Goal: Find contact information: Find contact information

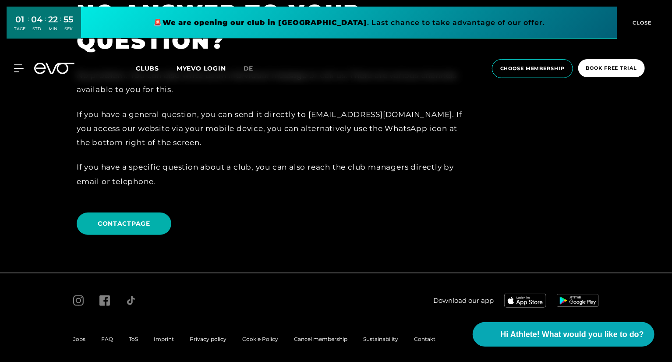
scroll to position [1796, 0]
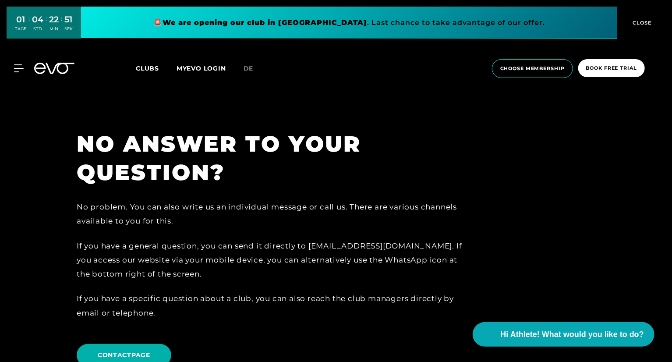
click at [152, 69] on span "Clubs" at bounding box center [147, 68] width 23 height 8
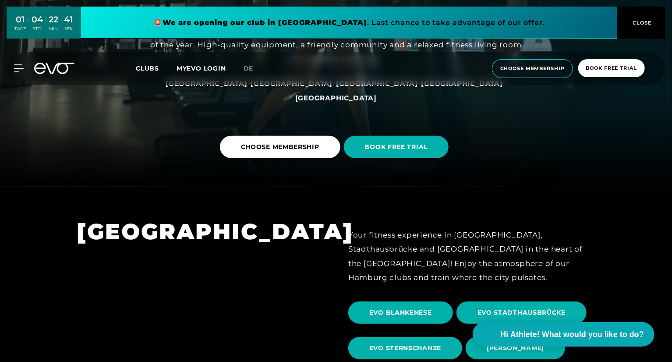
scroll to position [815, 0]
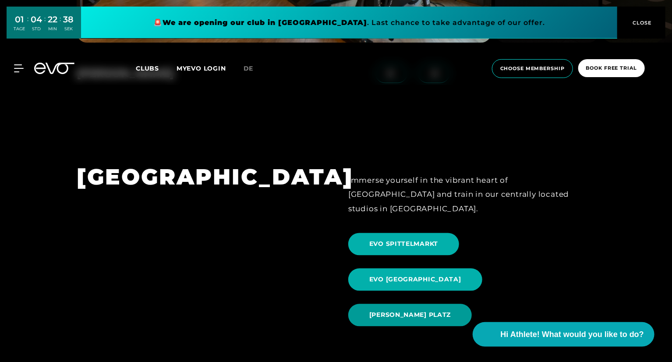
click at [440, 311] on span "[PERSON_NAME] PLATZ" at bounding box center [409, 315] width 81 height 9
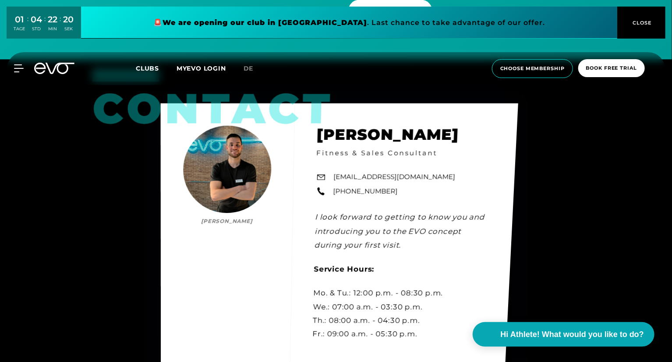
scroll to position [2672, 0]
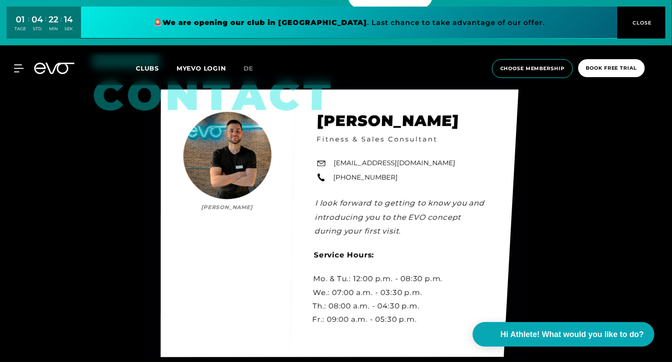
drag, startPoint x: 447, startPoint y: 135, endPoint x: 334, endPoint y: 135, distance: 112.6
click at [334, 135] on div "Contact [PERSON_NAME] [PERSON_NAME] Fitness & Sales Consultant [EMAIL_ADDRESS][…" at bounding box center [340, 222] width 358 height 267
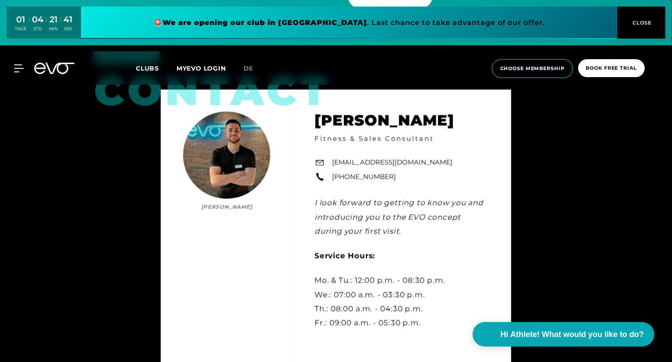
scroll to position [2497, 0]
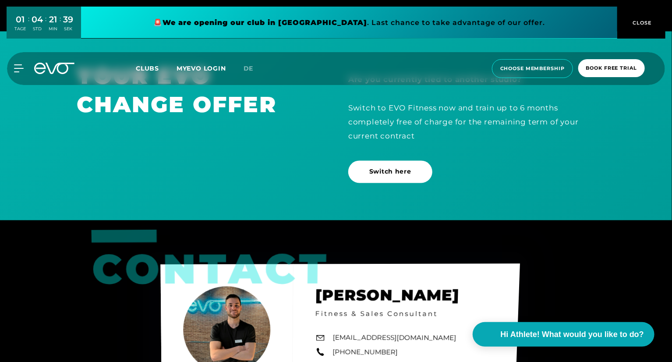
copy link "[EMAIL_ADDRESS][DOMAIN_NAME]"
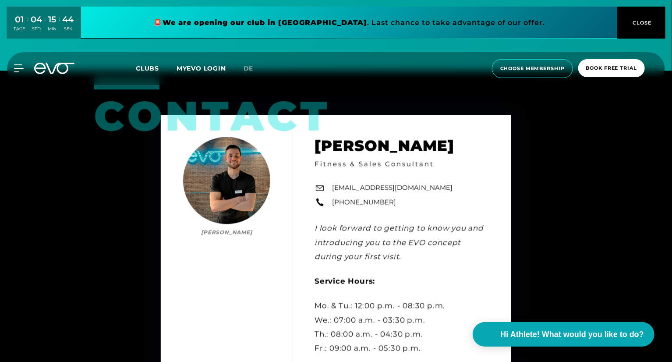
scroll to position [2716, 0]
